Goal: Complete application form

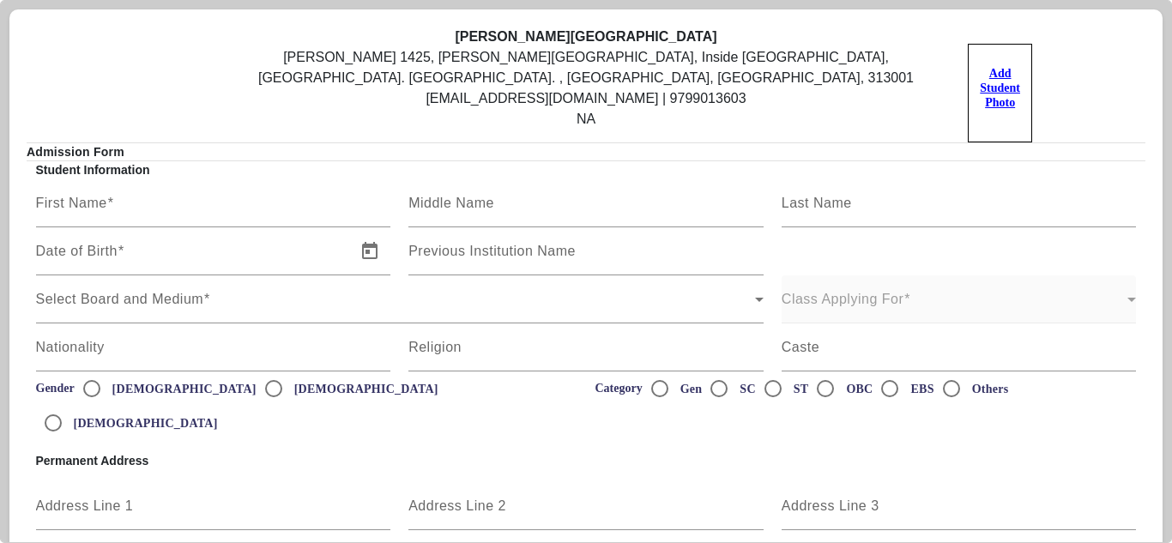
click at [990, 81] on label "Add Student Photo" at bounding box center [999, 93] width 64 height 99
click at [0, 0] on input "Add Student Photo" at bounding box center [0, 0] width 0 height 0
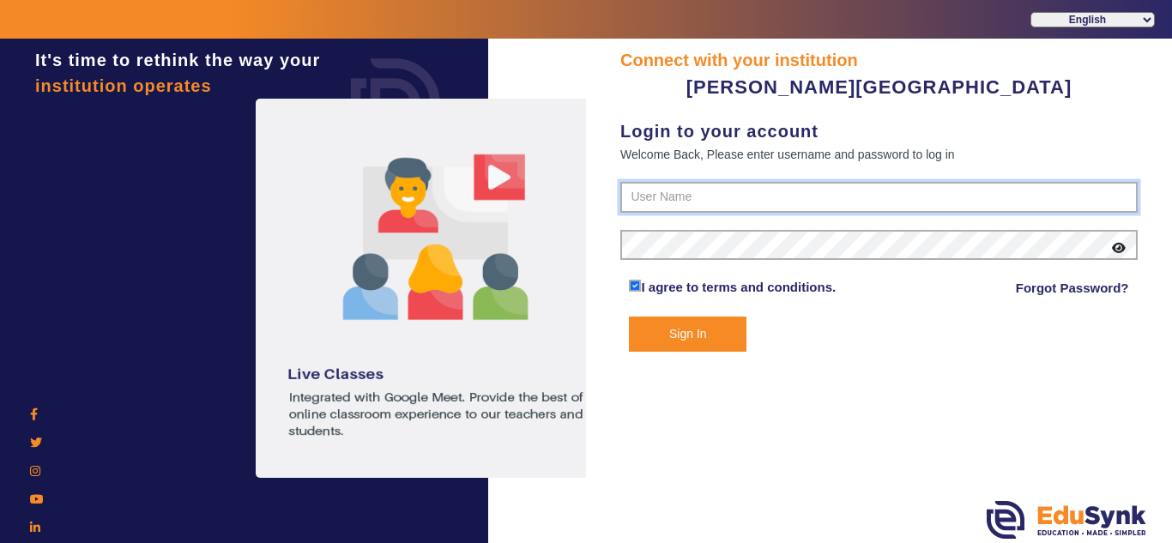
click at [715, 202] on input "text" at bounding box center [878, 197] width 517 height 31
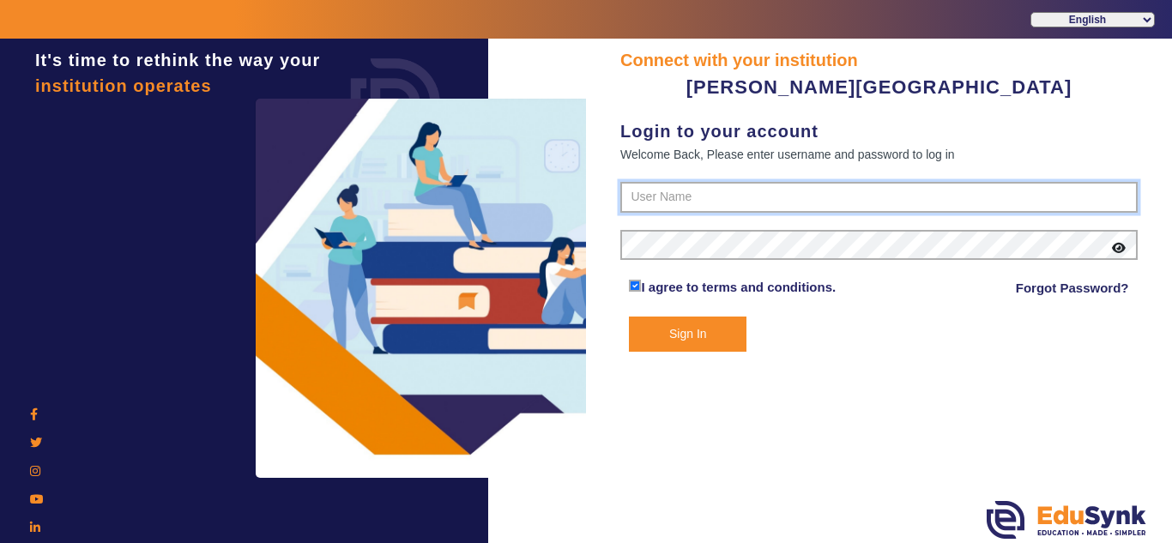
type input "8800827866"
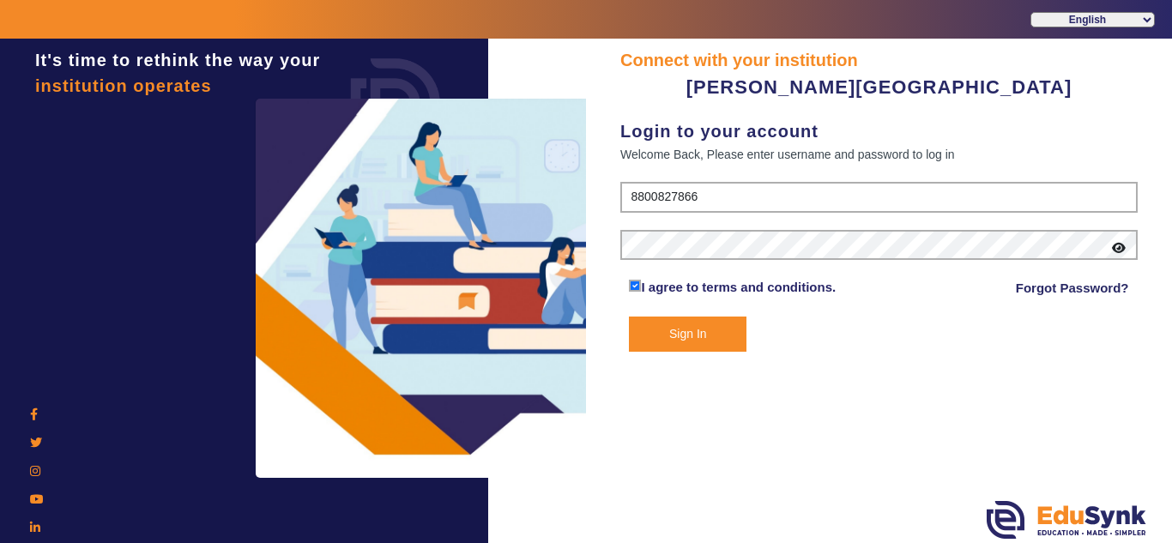
click at [677, 332] on button "Sign In" at bounding box center [687, 333] width 117 height 35
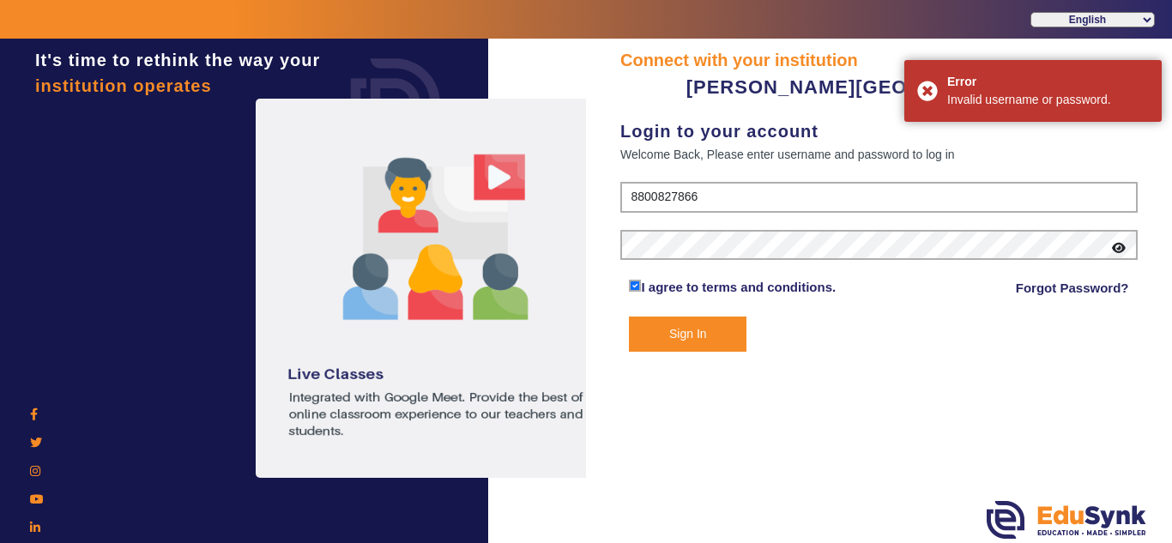
click at [1094, 288] on link "Forgot Password?" at bounding box center [1071, 288] width 113 height 21
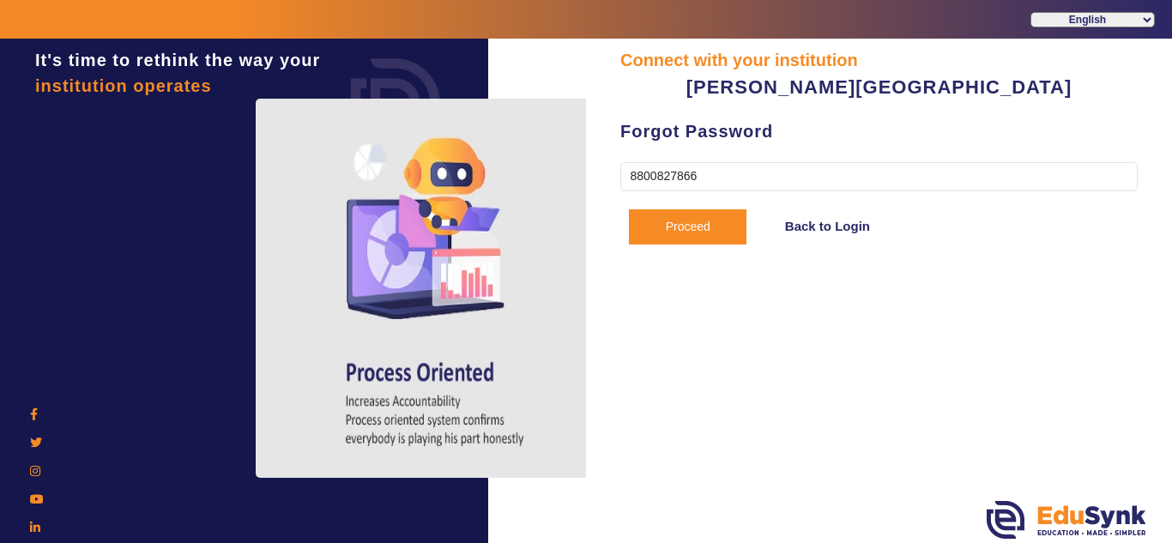
click at [700, 221] on button "Proceed" at bounding box center [687, 226] width 117 height 35
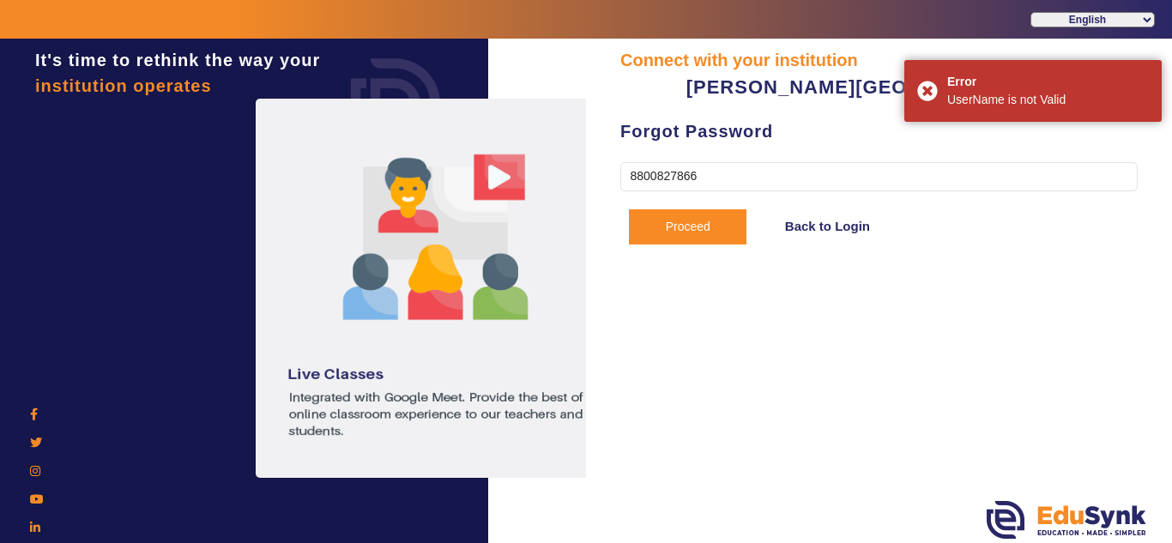
click at [808, 234] on link "Back to Login" at bounding box center [827, 226] width 85 height 21
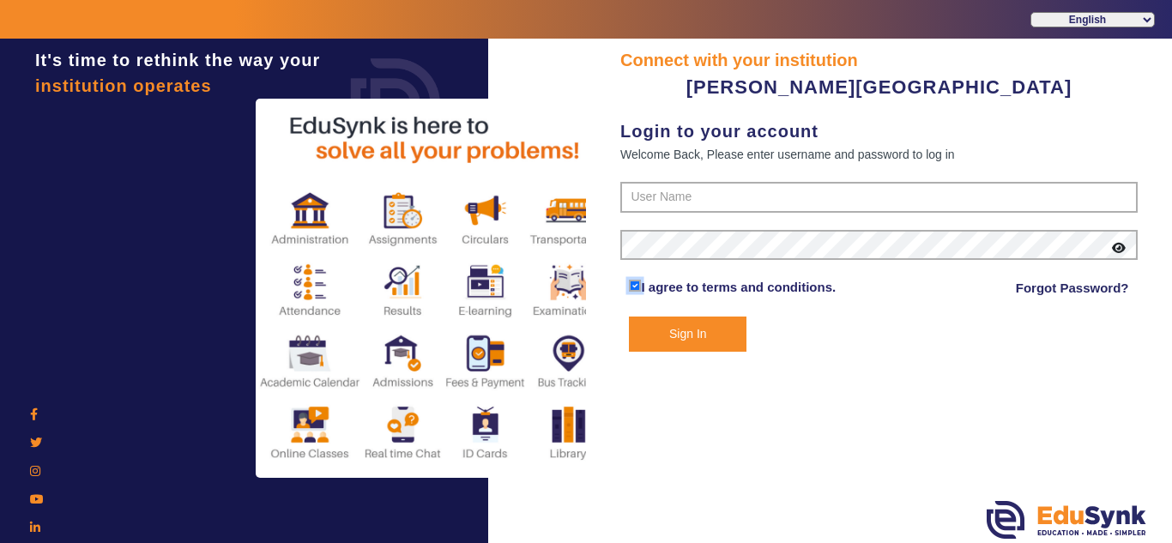
click at [636, 285] on input "checkbox" at bounding box center [635, 286] width 12 height 12
checkbox input "false"
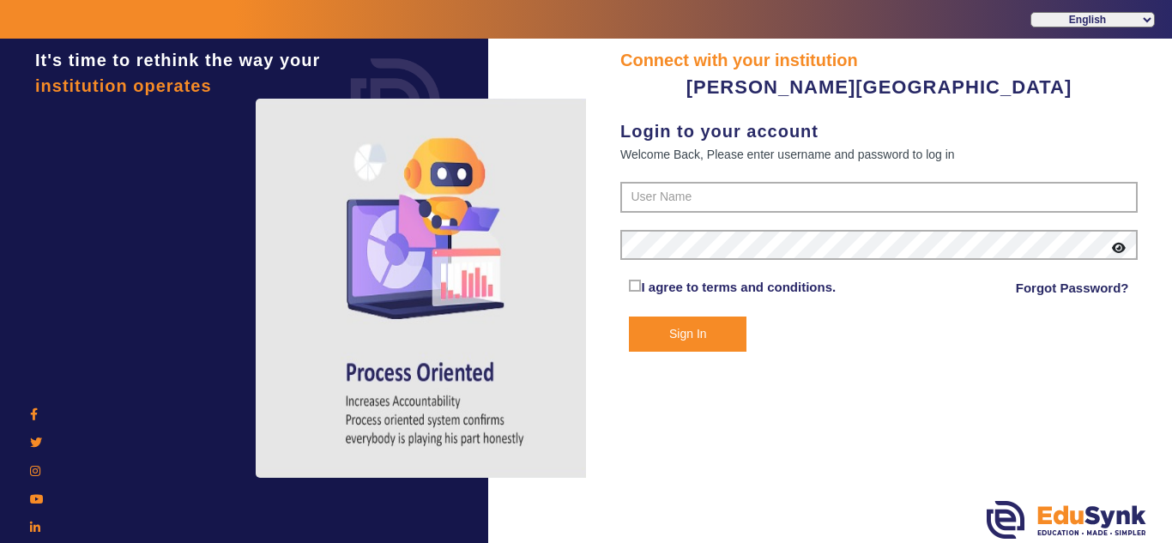
click at [1092, 521] on img at bounding box center [1066, 520] width 160 height 38
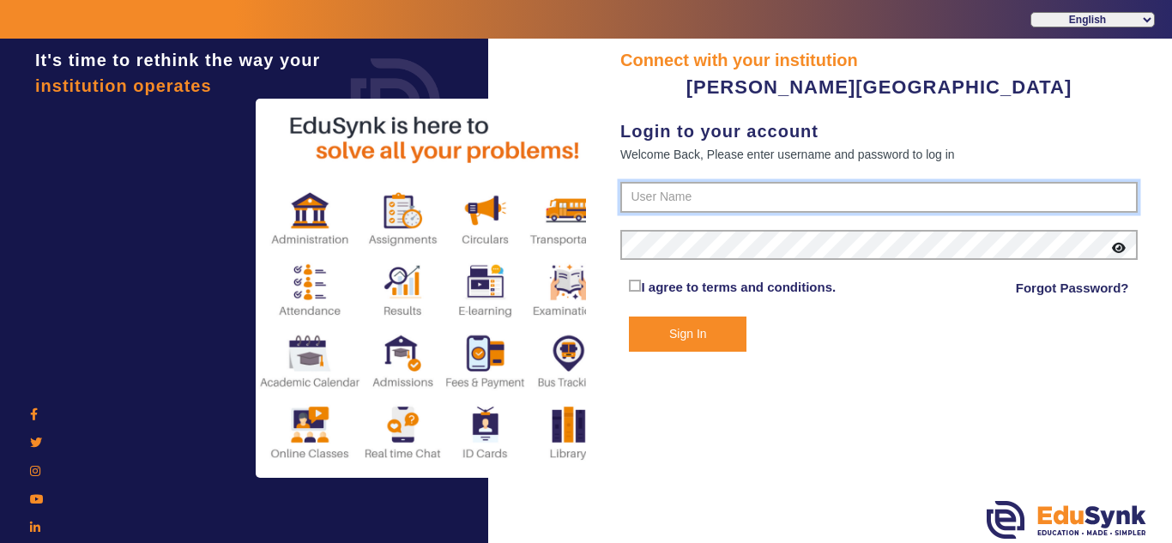
click at [801, 209] on input "text" at bounding box center [878, 197] width 517 height 31
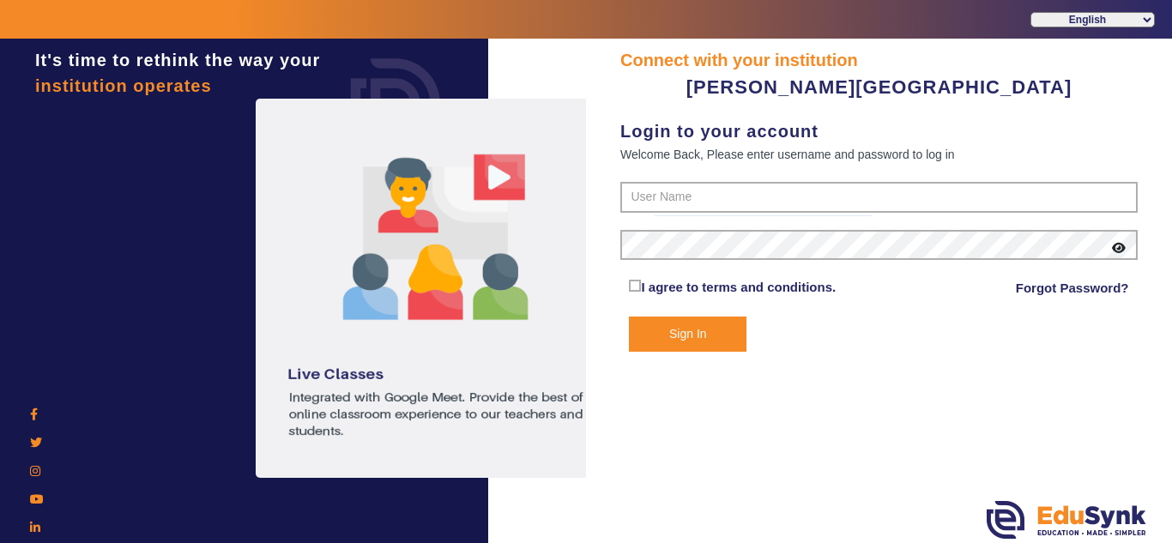
click at [919, 336] on div "Sign In" at bounding box center [878, 333] width 517 height 35
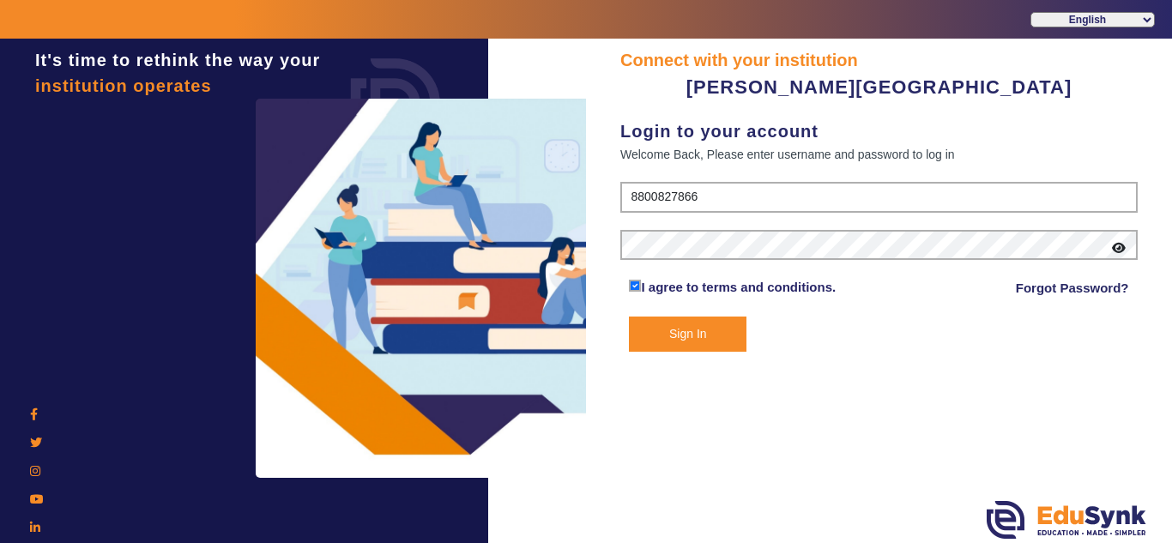
click at [699, 327] on button "Sign In" at bounding box center [687, 333] width 117 height 35
